Goal: Task Accomplishment & Management: Complete application form

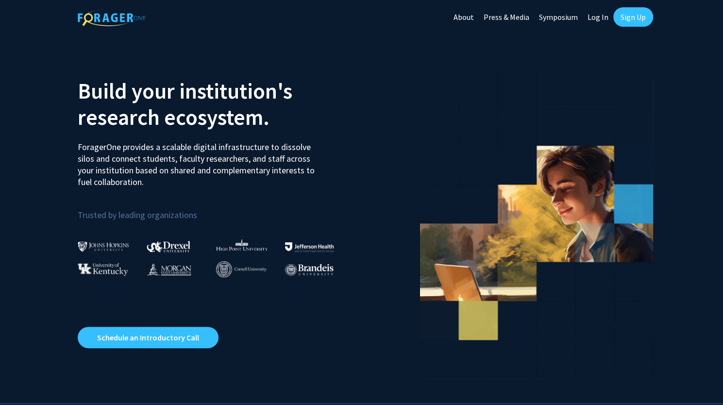
click at [635, 17] on link "Sign Up" at bounding box center [633, 16] width 40 height 19
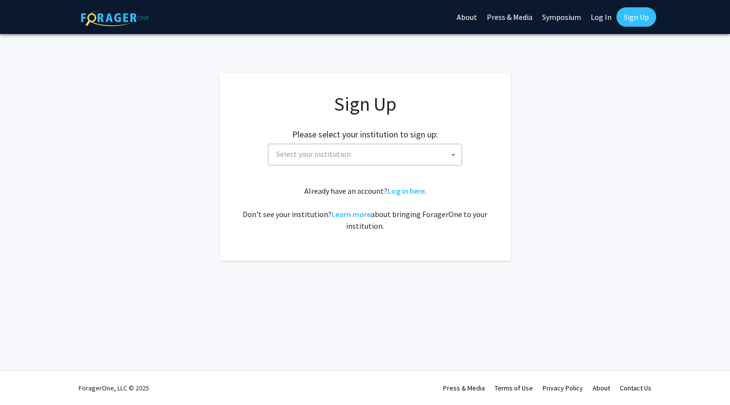
click at [369, 151] on span "Select your institution" at bounding box center [366, 154] width 189 height 20
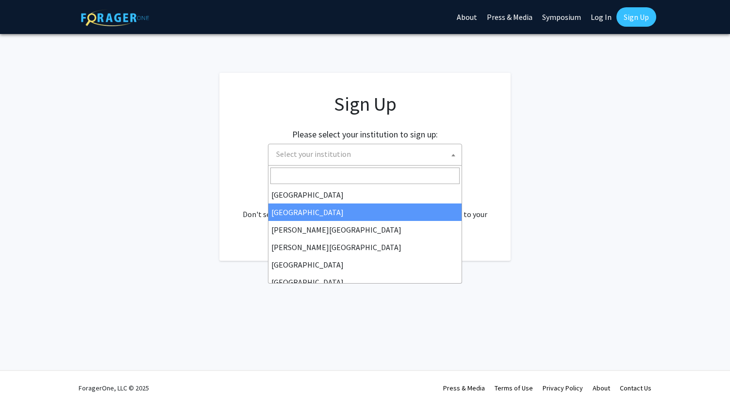
select select "10"
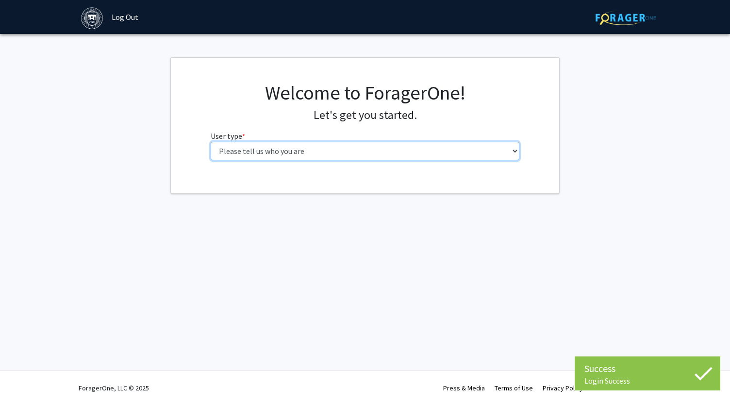
click at [373, 159] on select "Please tell us who you are Undergraduate Student Master's Student Doctoral Cand…" at bounding box center [365, 151] width 309 height 18
select select "1: undergrad"
click at [211, 142] on select "Please tell us who you are Undergraduate Student Master's Student Doctoral Cand…" at bounding box center [365, 151] width 309 height 18
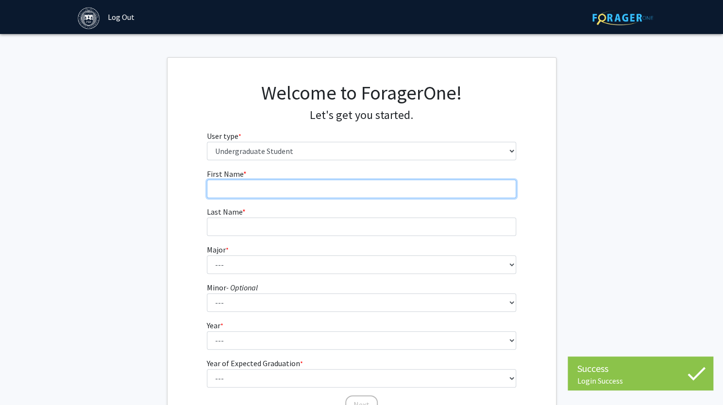
click at [321, 193] on input "First Name * required" at bounding box center [361, 189] width 309 height 18
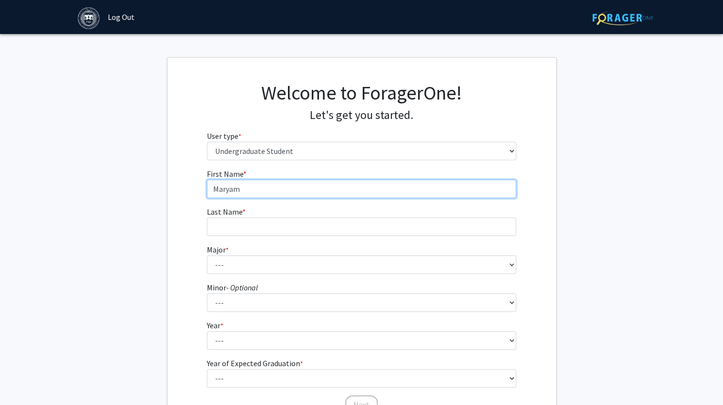
type input "Maryam"
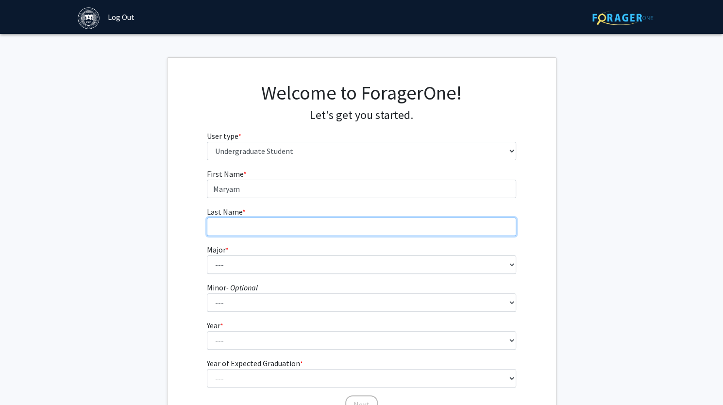
click at [301, 225] on input "Last Name * required" at bounding box center [361, 226] width 309 height 18
type input "Fazly"
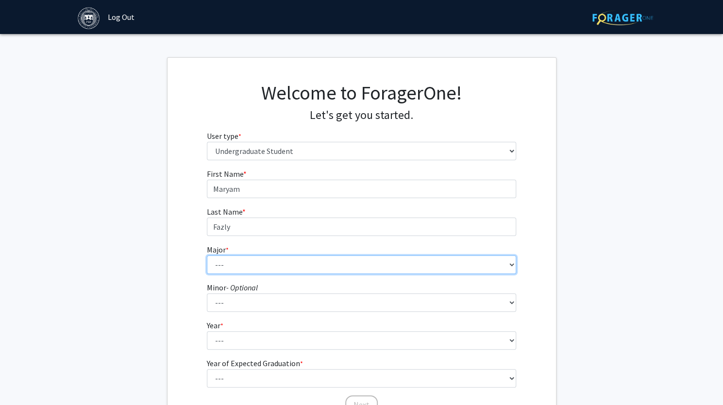
click at [278, 267] on select "--- African and African American Studies American Studies Anthropology Applied …" at bounding box center [361, 264] width 309 height 18
select select "8: 574"
click at [207, 255] on select "--- African and African American Studies American Studies Anthropology Applied …" at bounding box center [361, 264] width 309 height 18
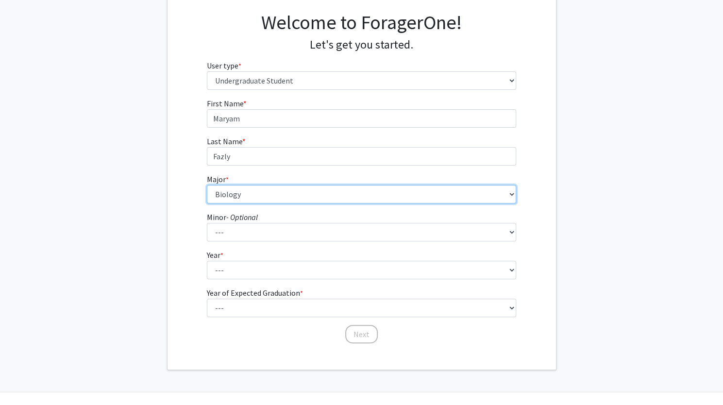
scroll to position [71, 0]
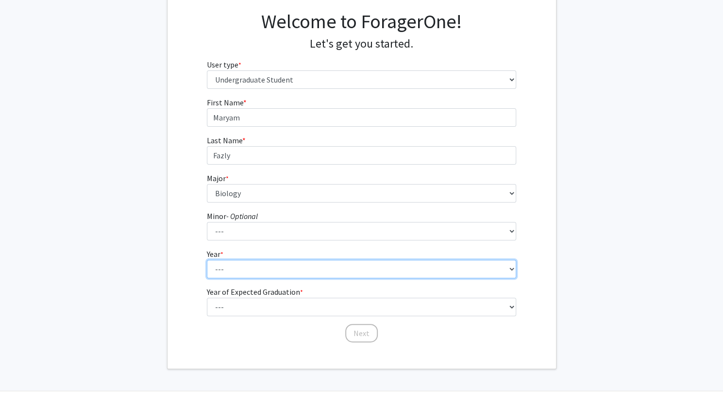
click at [318, 269] on select "--- First-year Sophomore Junior Senior Postbaccalaureate Certificate" at bounding box center [361, 269] width 309 height 18
select select "1: first-year"
click at [207, 260] on select "--- First-year Sophomore Junior Senior Postbaccalaureate Certificate" at bounding box center [361, 269] width 309 height 18
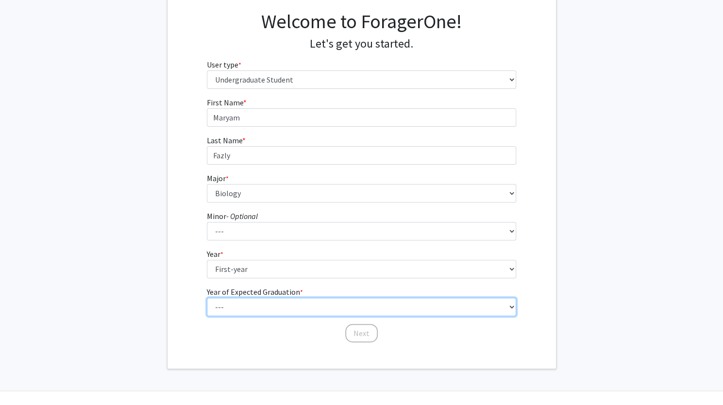
click at [296, 305] on select "--- 2025 2026 2027 2028 2029 2030 2031 2032 2033 2034" at bounding box center [361, 307] width 309 height 18
select select "5: 2029"
click at [207, 298] on select "--- 2025 2026 2027 2028 2029 2030 2031 2032 2033 2034" at bounding box center [361, 307] width 309 height 18
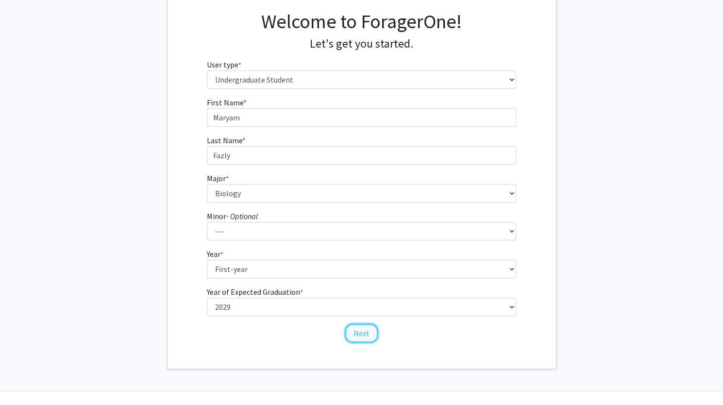
click at [357, 330] on button "Next" at bounding box center [361, 333] width 33 height 18
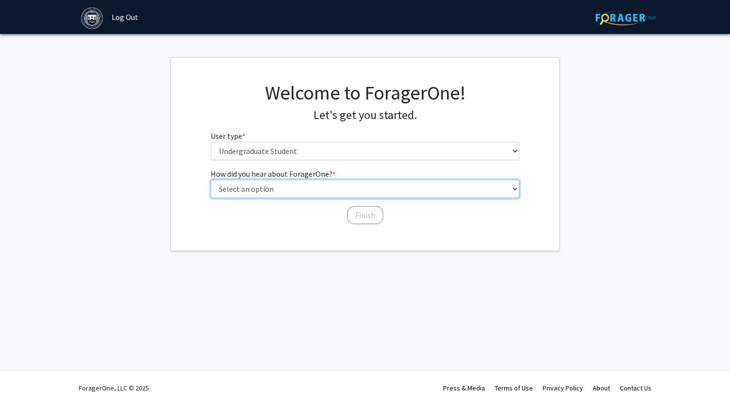
click at [335, 191] on select "Select an option Peer/student recommendation Faculty/staff recommendation Unive…" at bounding box center [365, 189] width 309 height 18
select select "4: university_email"
click at [211, 180] on select "Select an option Peer/student recommendation Faculty/staff recommendation Unive…" at bounding box center [365, 189] width 309 height 18
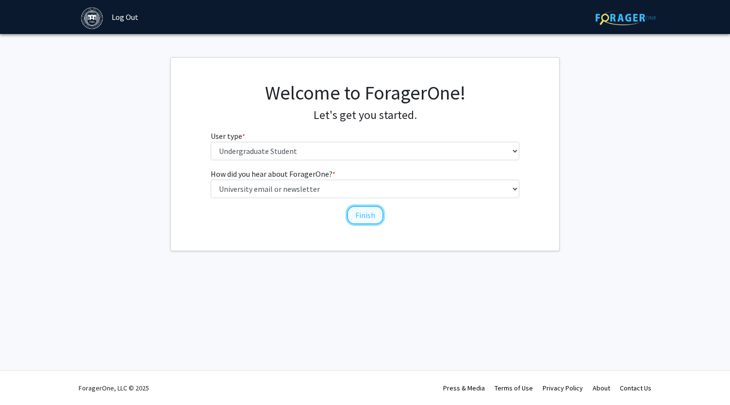
click at [359, 222] on button "Finish" at bounding box center [365, 215] width 36 height 18
